Goal: Task Accomplishment & Management: Manage account settings

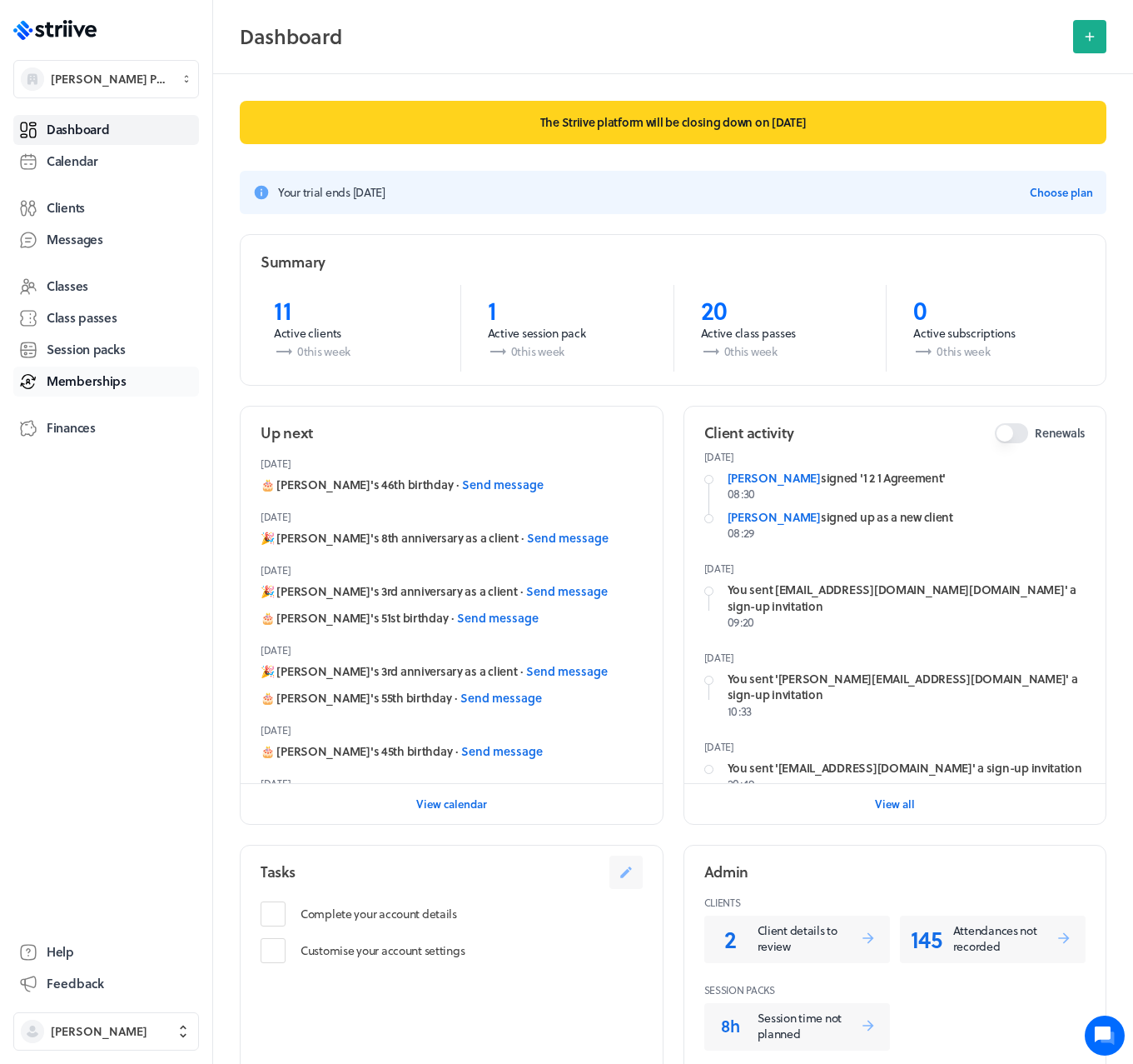
click at [76, 381] on span "Memberships" at bounding box center [86, 381] width 80 height 17
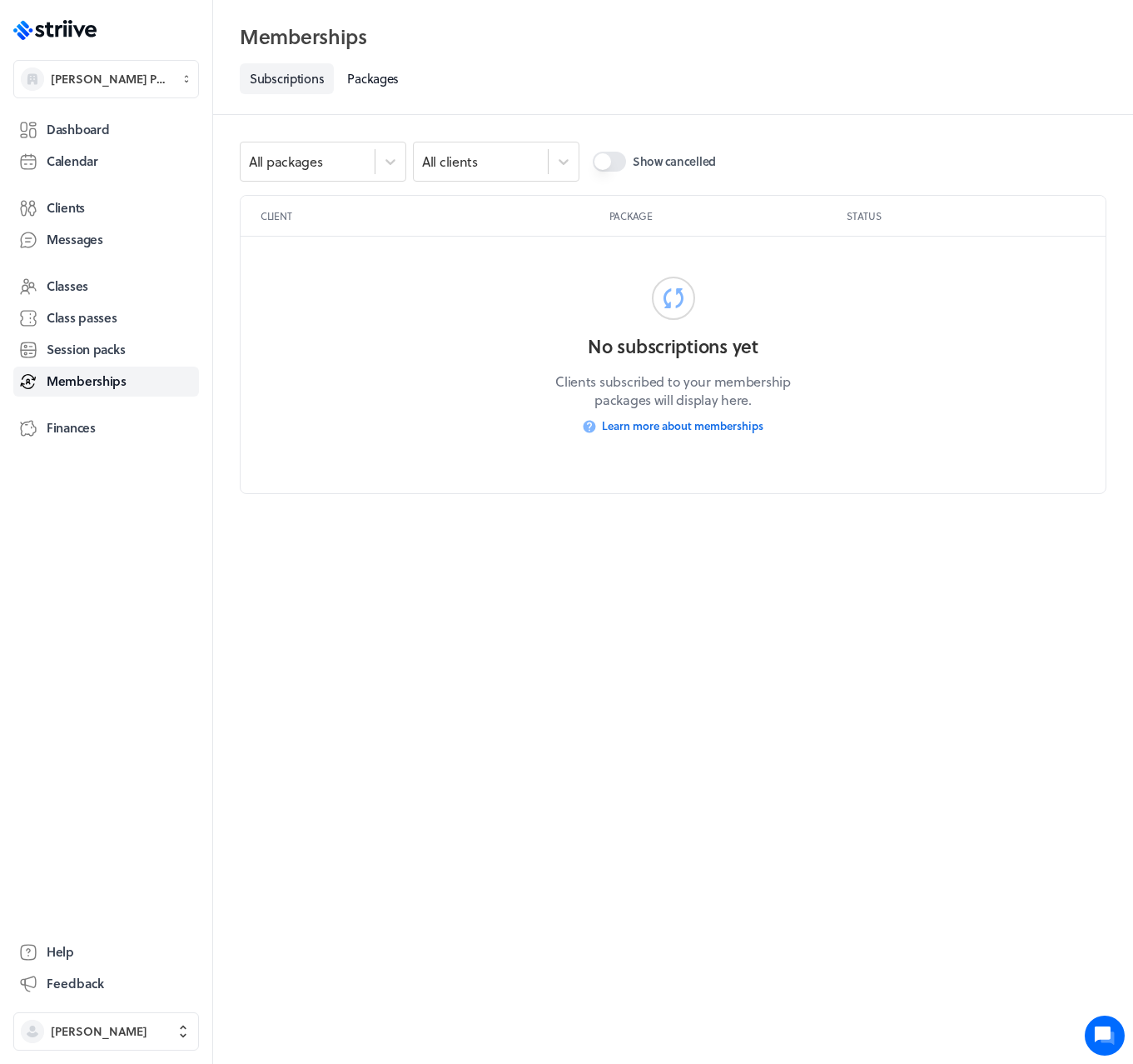
click at [611, 157] on button "Show cancelled" at bounding box center [609, 161] width 33 height 20
click at [92, 1029] on span "Helen Duke" at bounding box center [98, 1031] width 96 height 17
click at [94, 1017] on span "Sign out" at bounding box center [74, 1018] width 45 height 17
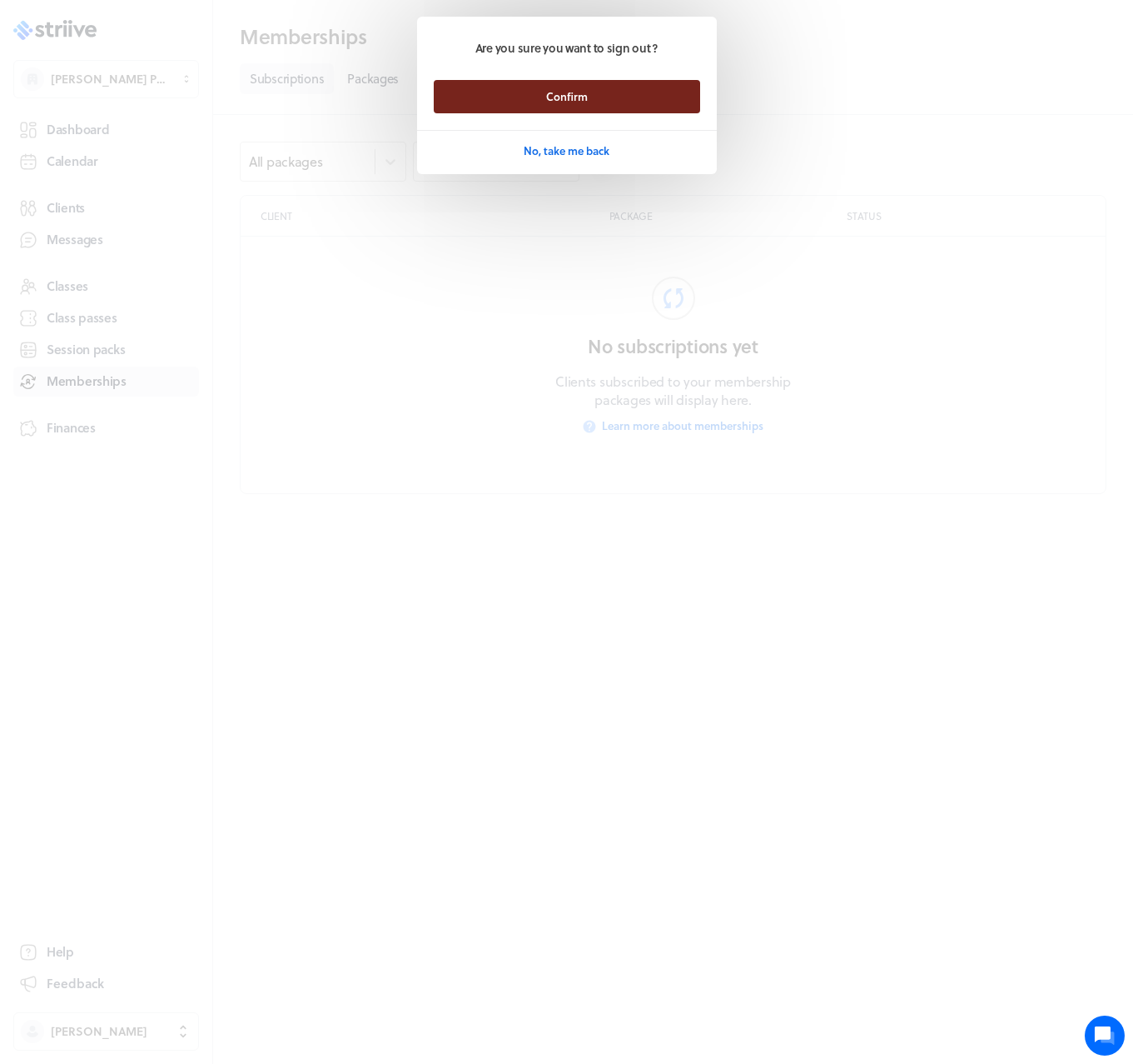
click at [517, 98] on button "Confirm" at bounding box center [567, 96] width 266 height 33
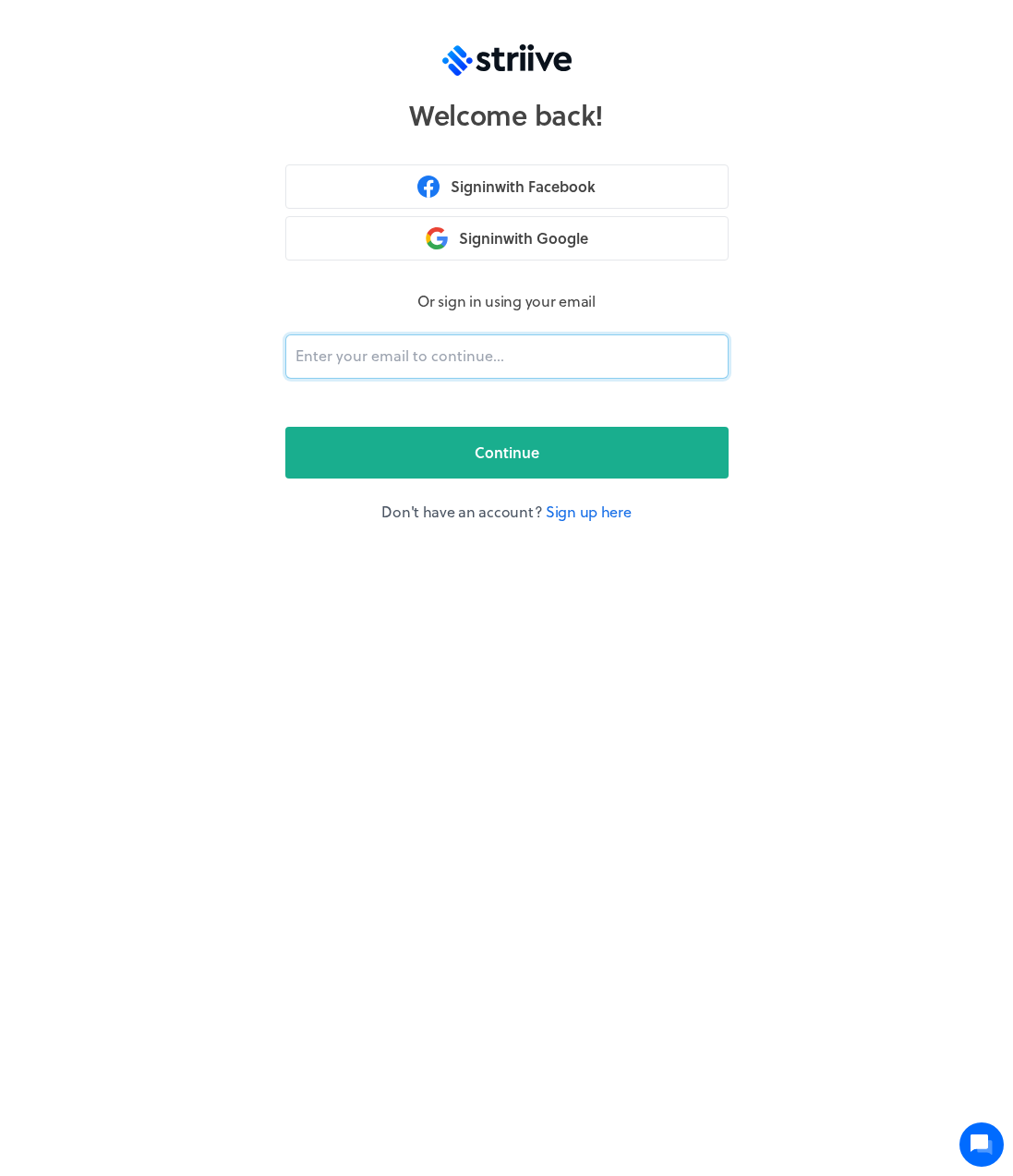
click at [464, 352] on input "email" at bounding box center [507, 356] width 443 height 44
type input "adam@striive.co"
